Goal: Browse casually: Explore the website without a specific task or goal

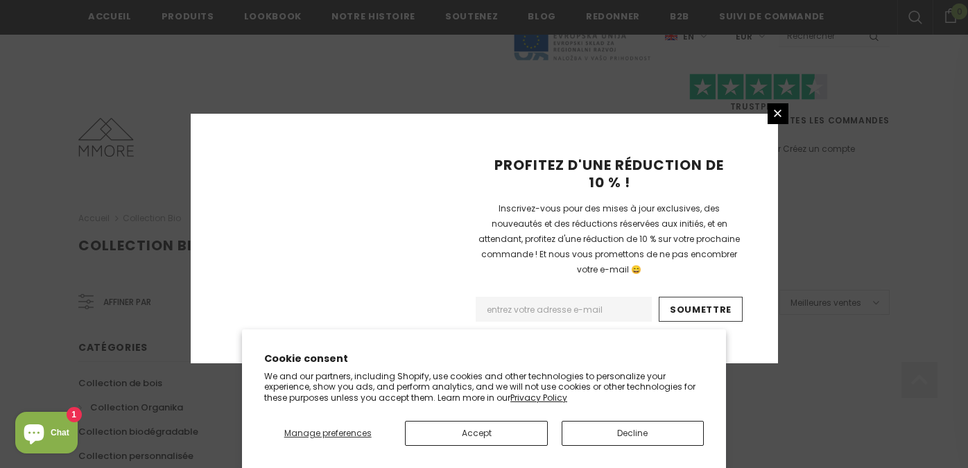
scroll to position [987, 0]
